Goal: Find specific page/section: Find specific page/section

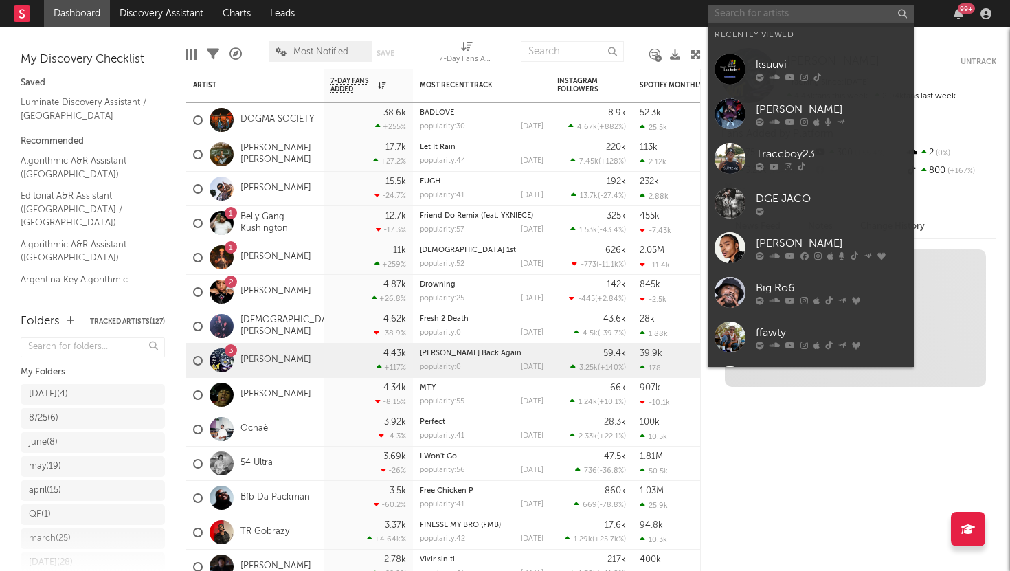
click at [779, 13] on input "text" at bounding box center [811, 13] width 206 height 17
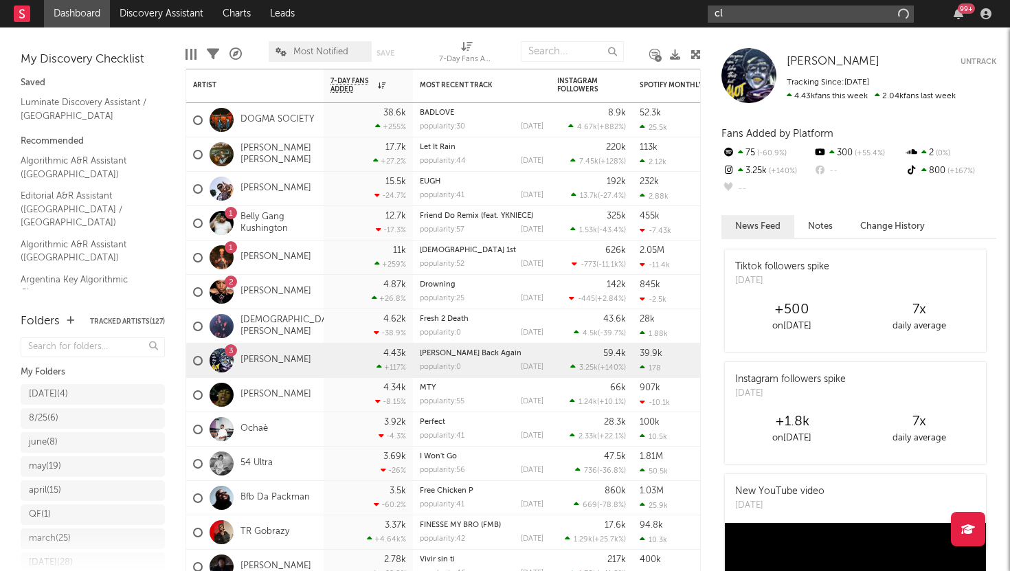
type input "c"
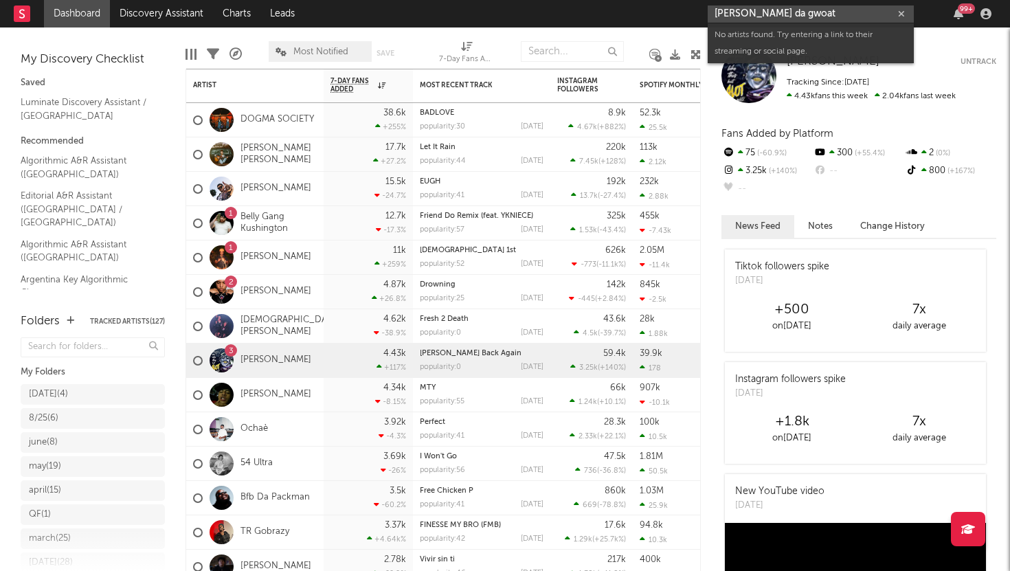
click at [766, 17] on input "[PERSON_NAME] da gwoat" at bounding box center [811, 13] width 206 height 17
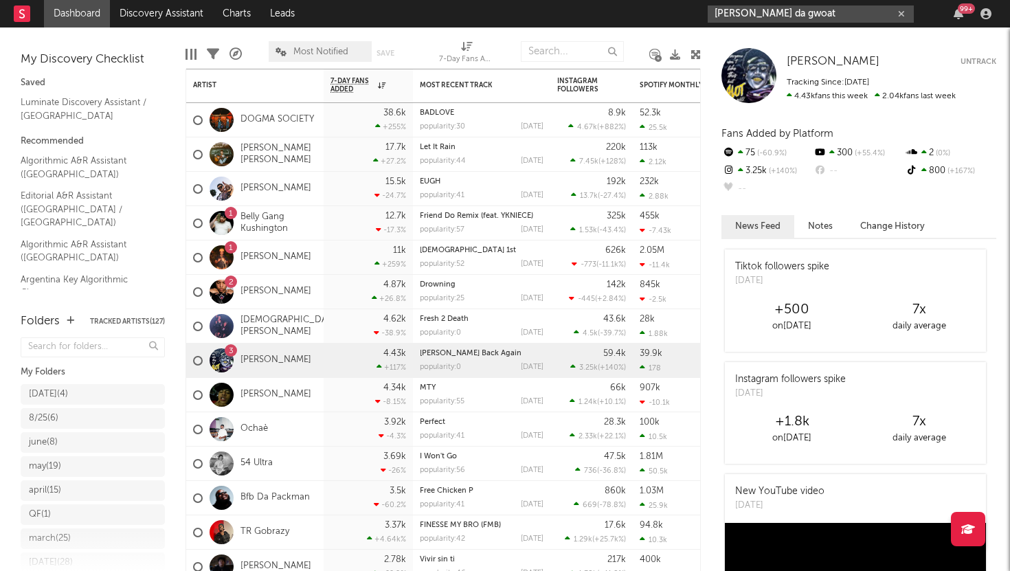
type input "[PERSON_NAME] da gwoat"
